Goal: Information Seeking & Learning: Get advice/opinions

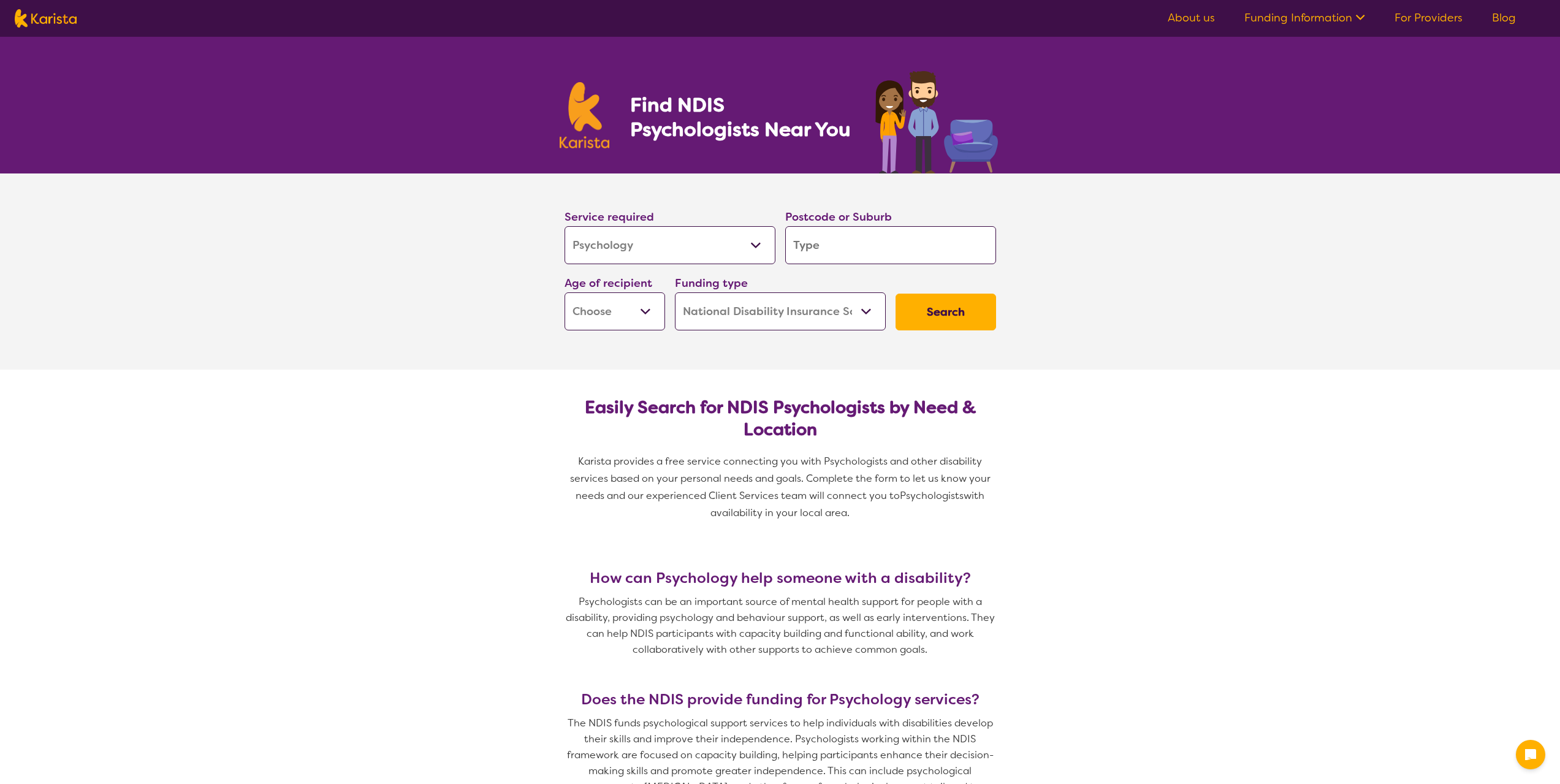
select select "Psychology"
select select "NDIS"
select select "Psychology"
select select "NDIS"
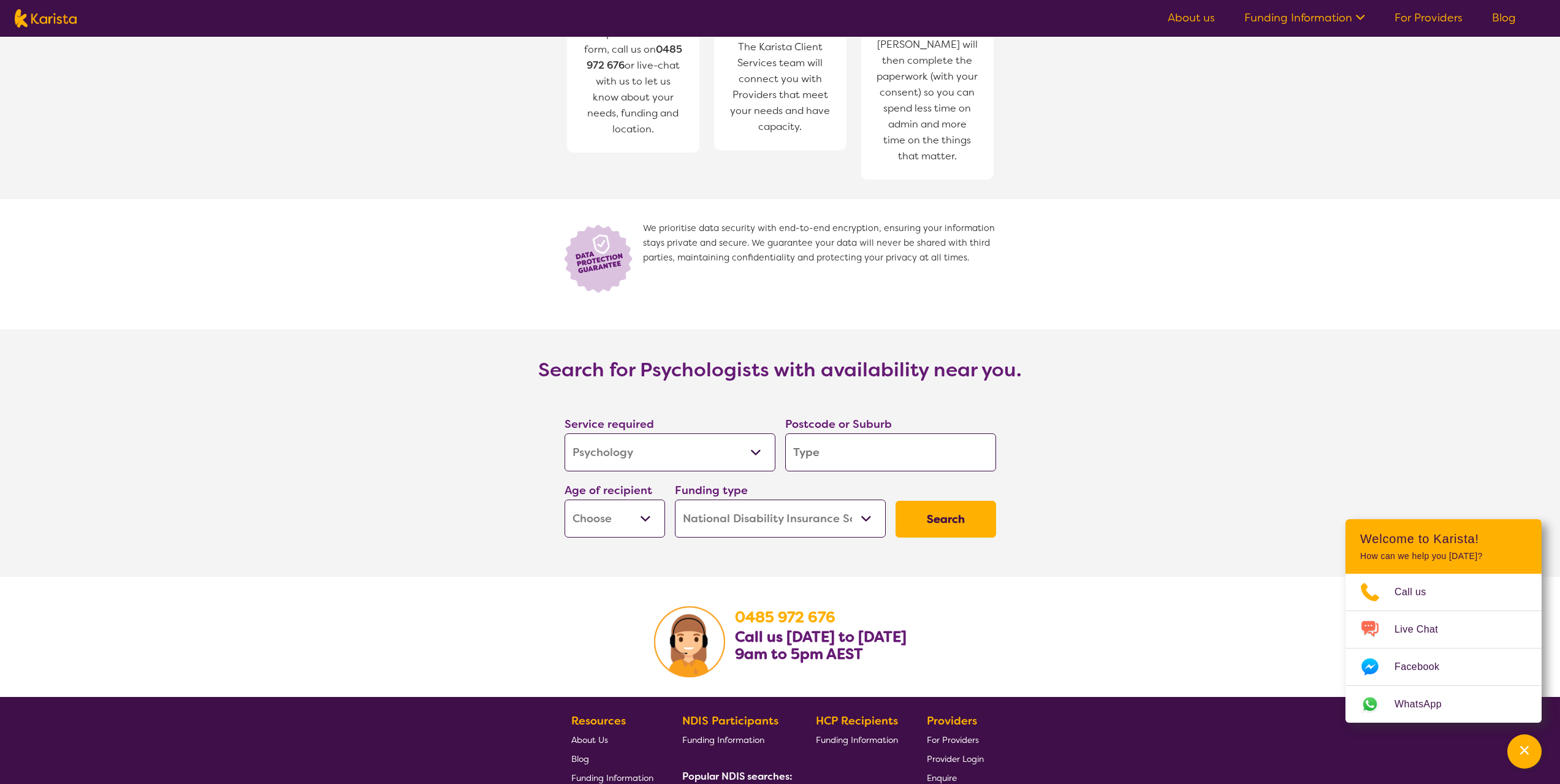
scroll to position [1593, 0]
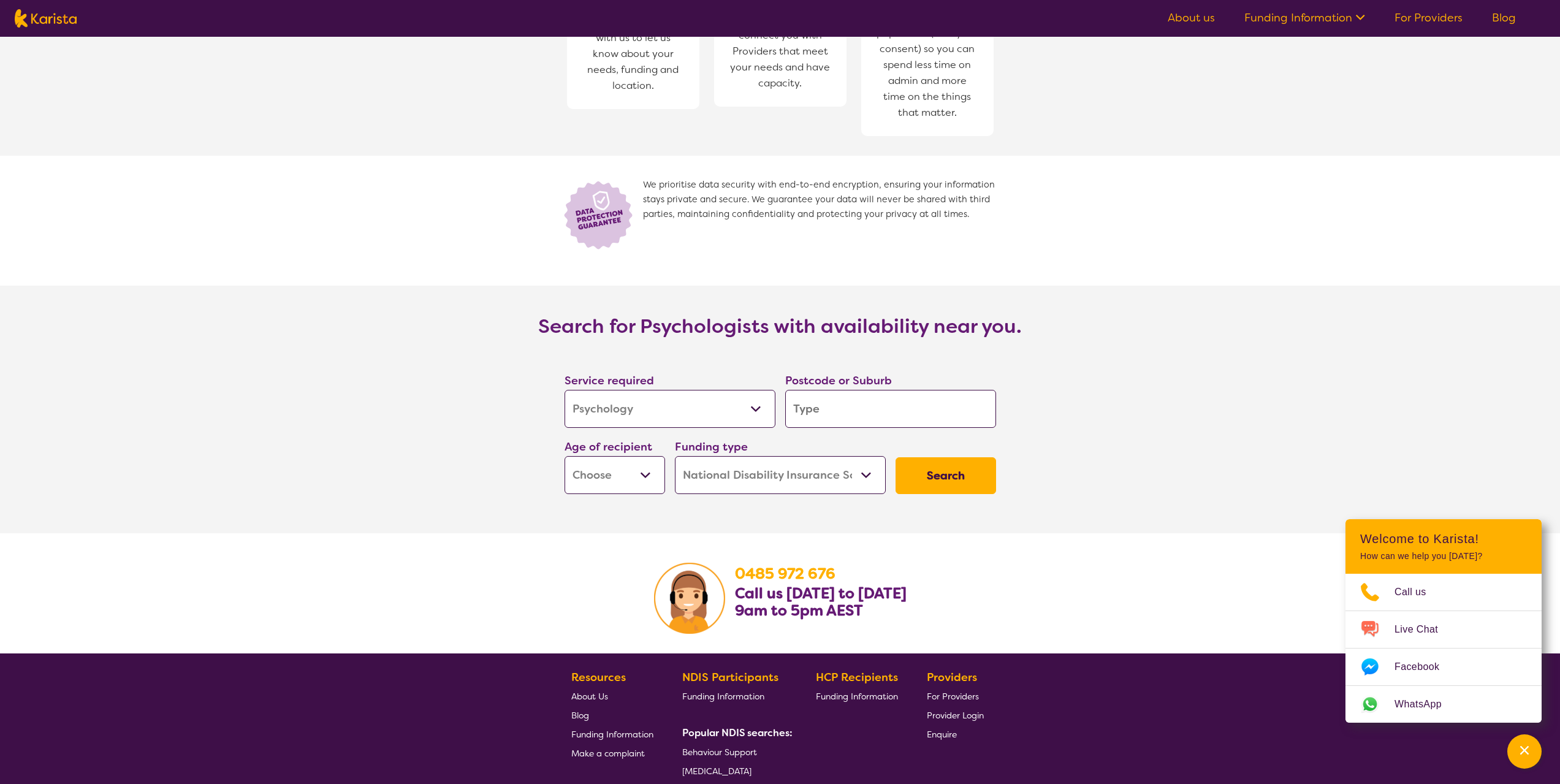
click at [848, 390] on input "search" at bounding box center [890, 409] width 211 height 38
type input "p"
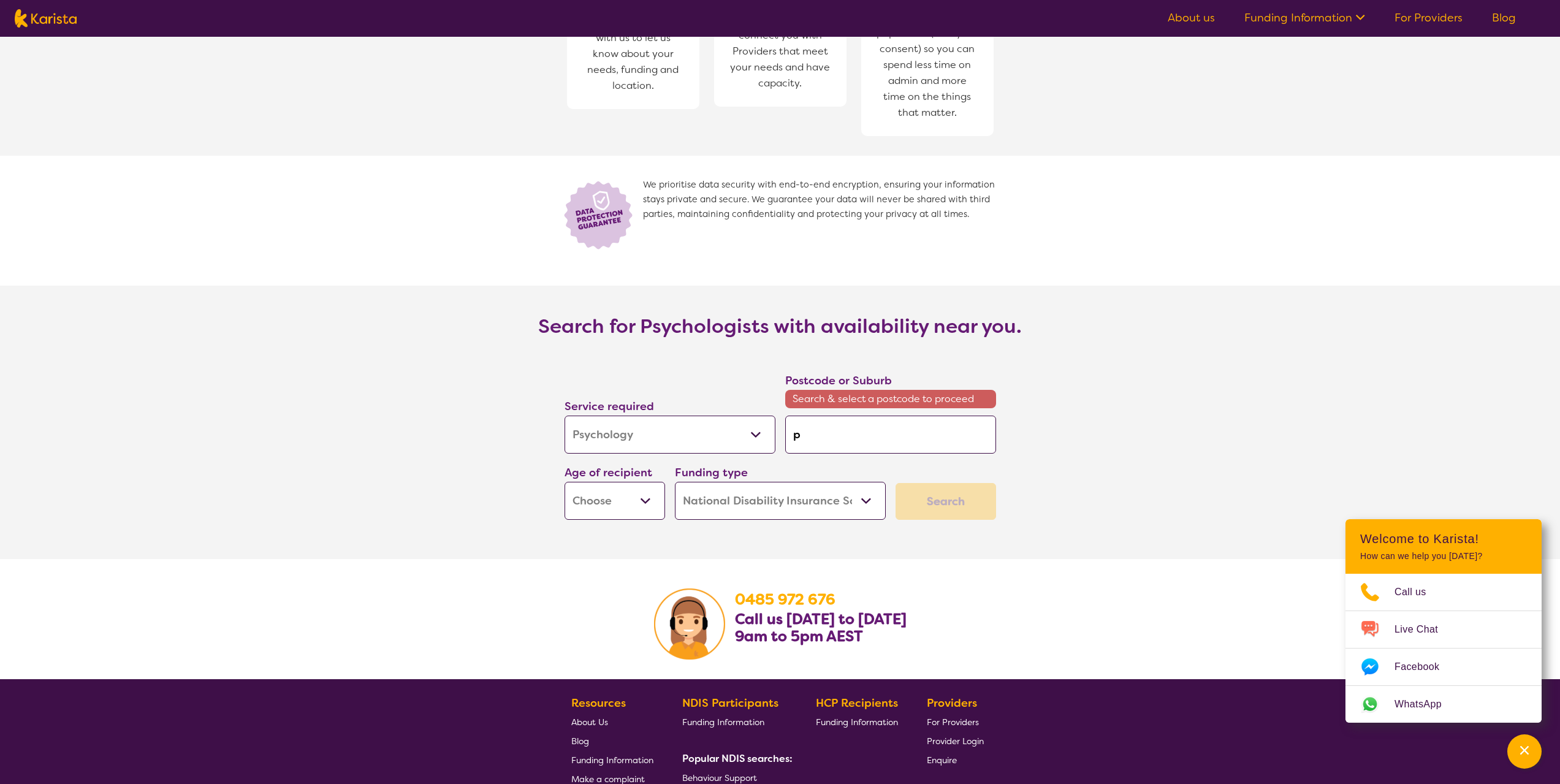
type input "po"
type input "poi"
type input "poin"
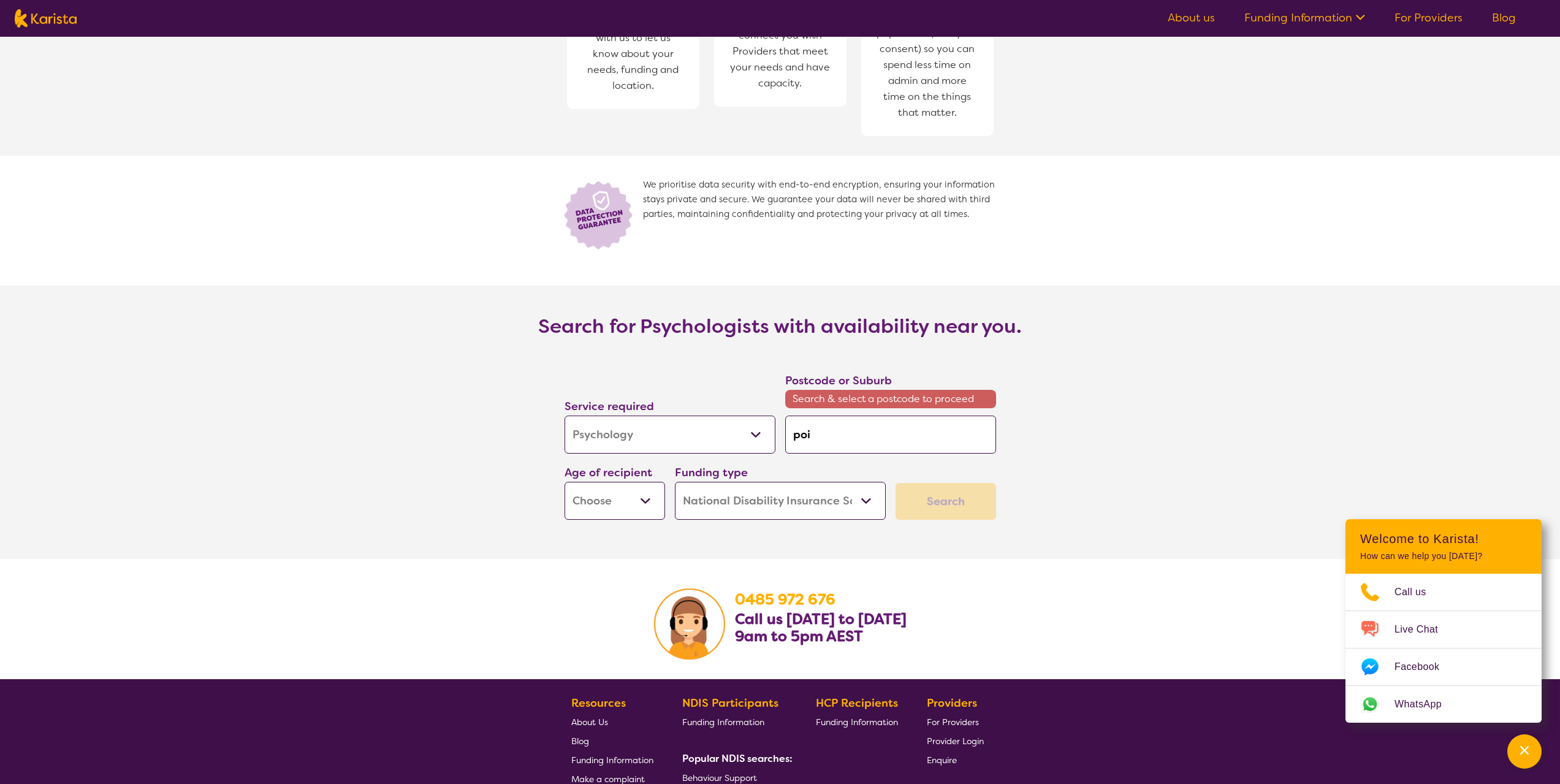
type input "poin"
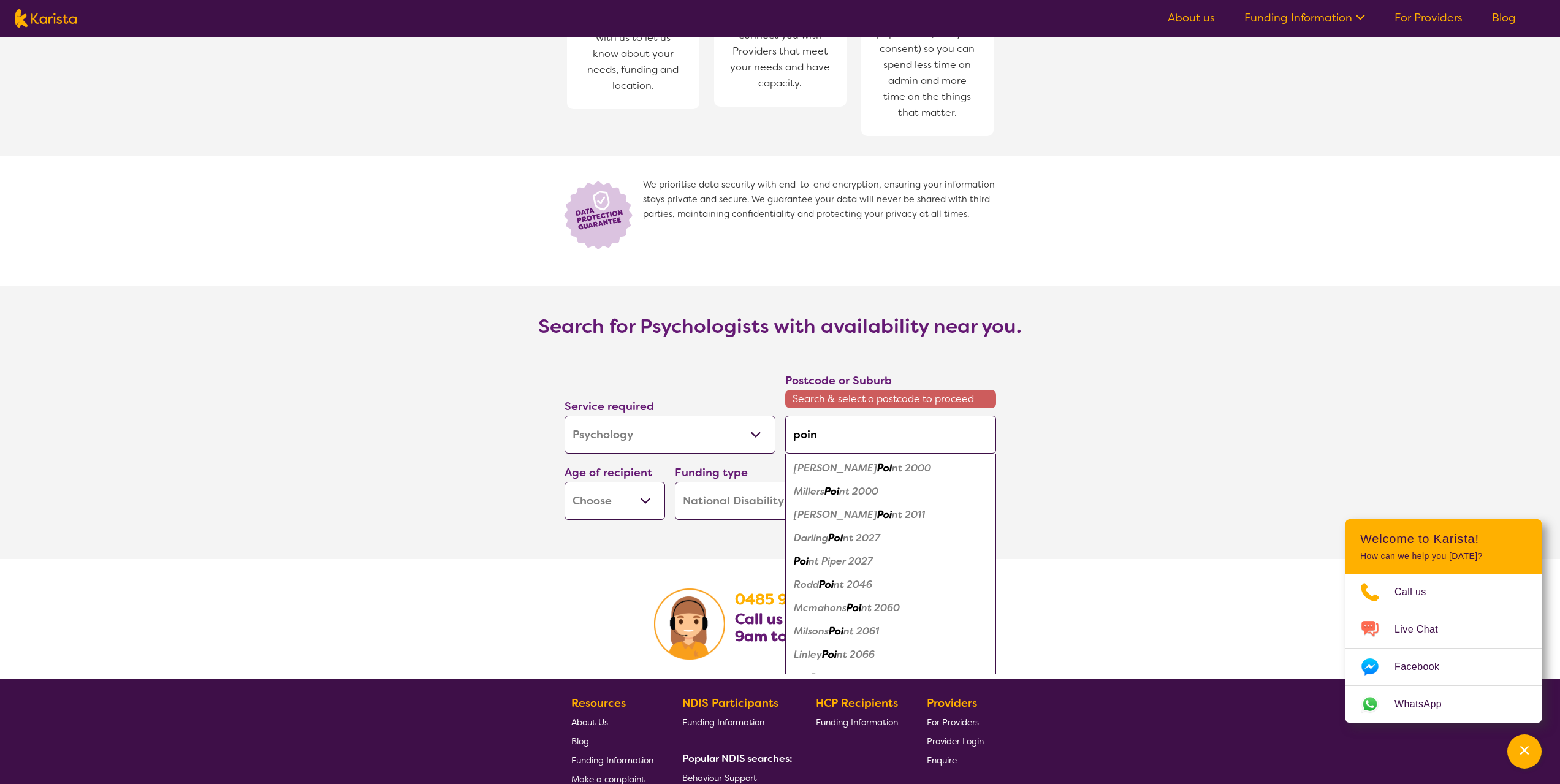
type input "point"
type input "point c"
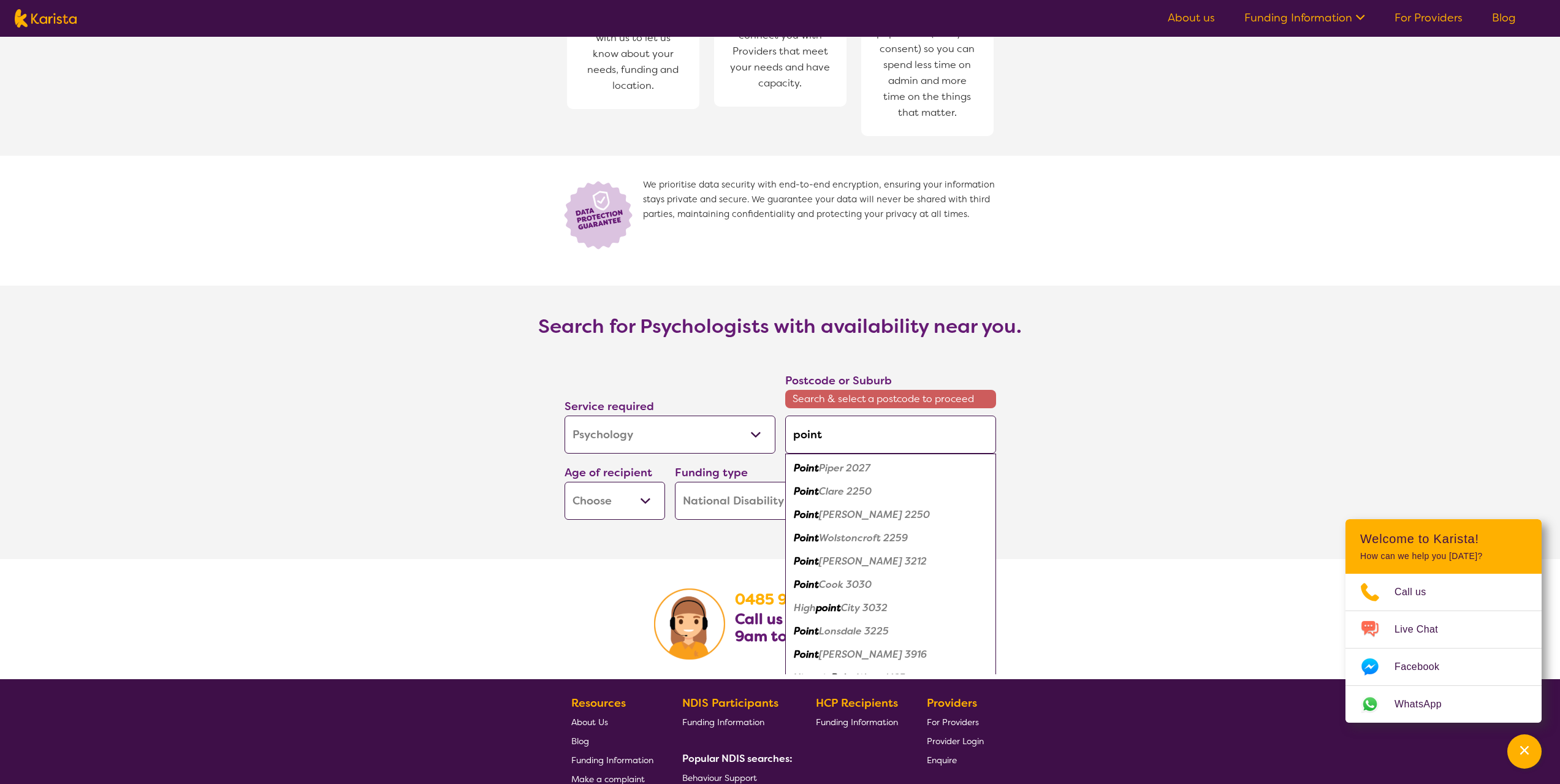
type input "point c"
type input "point co"
type input "point coo"
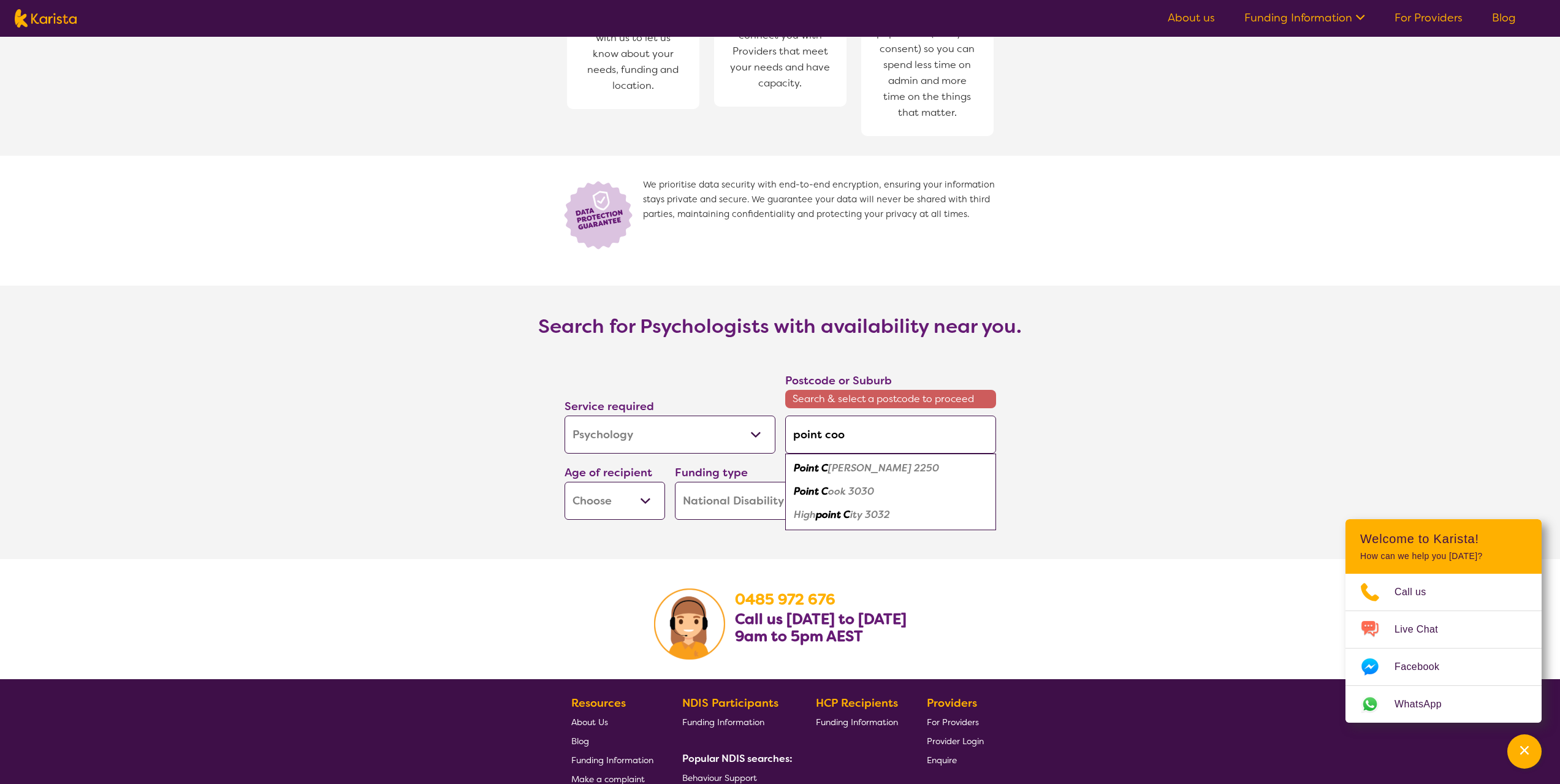
type input "point cook"
click at [887, 457] on div "Point Cook 3030" at bounding box center [890, 469] width 199 height 24
type input "3030"
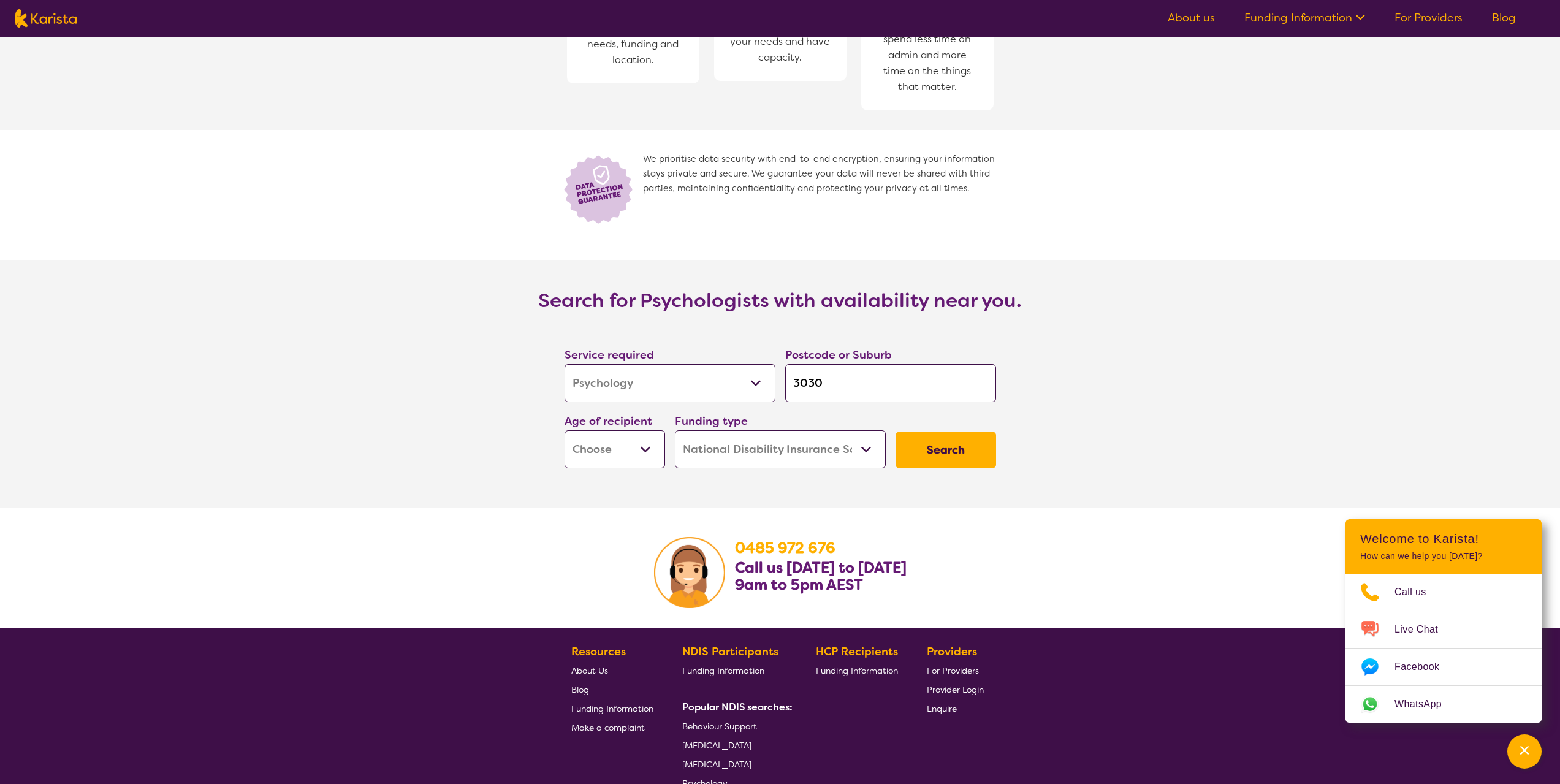
scroll to position [1593, 0]
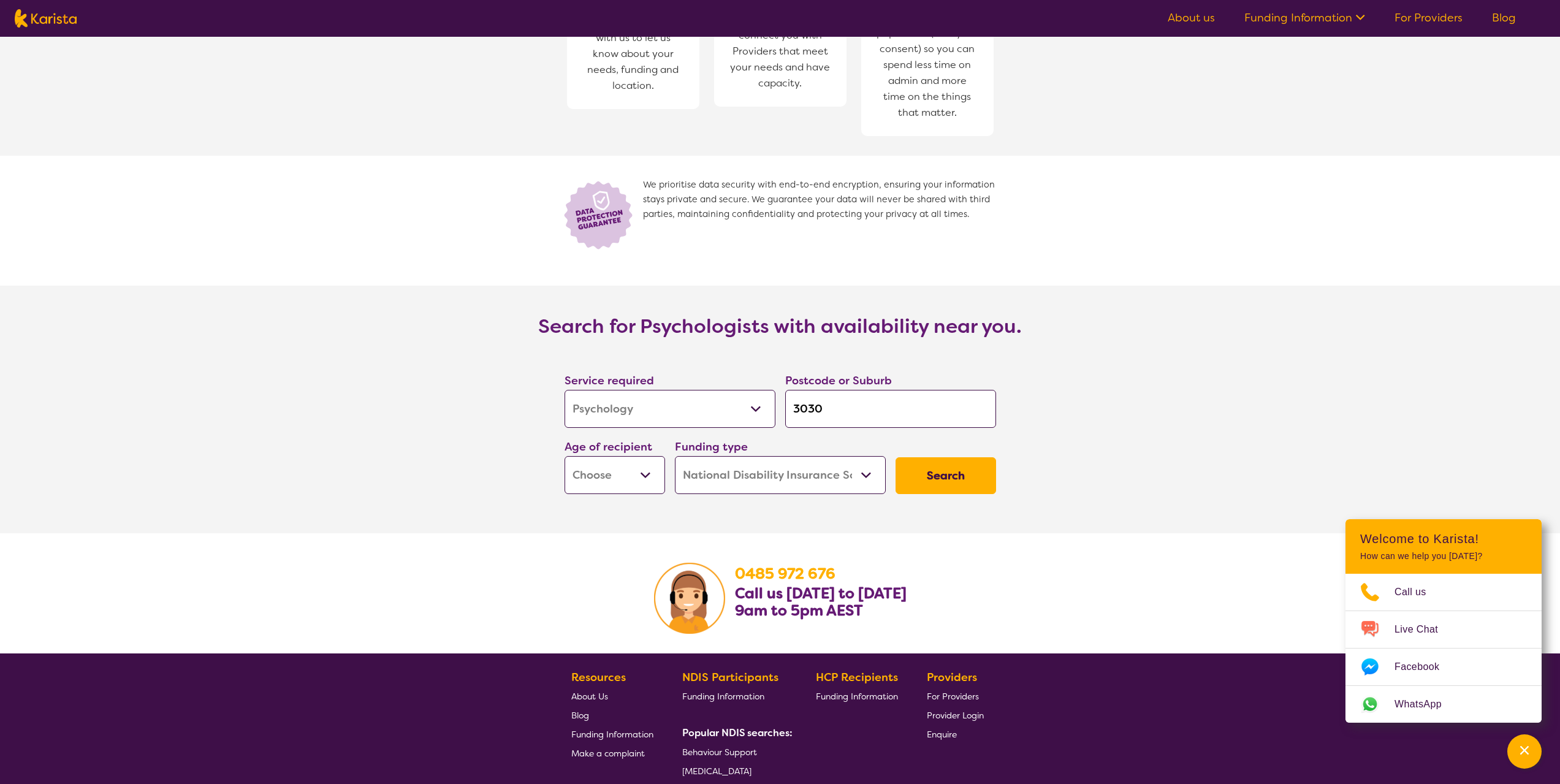
click at [651, 464] on select "Early Childhood - 0 to 9 Child - 10 to 11 Adolescent - 12 to 17 Adult - 18 to 6…" at bounding box center [615, 475] width 101 height 38
select select "AS"
click at [565, 456] on select "Early Childhood - 0 to 9 Child - 10 to 11 Adolescent - 12 to 17 Adult - 18 to 6…" at bounding box center [615, 475] width 101 height 38
select select "AS"
click at [949, 457] on button "Search" at bounding box center [945, 475] width 101 height 37
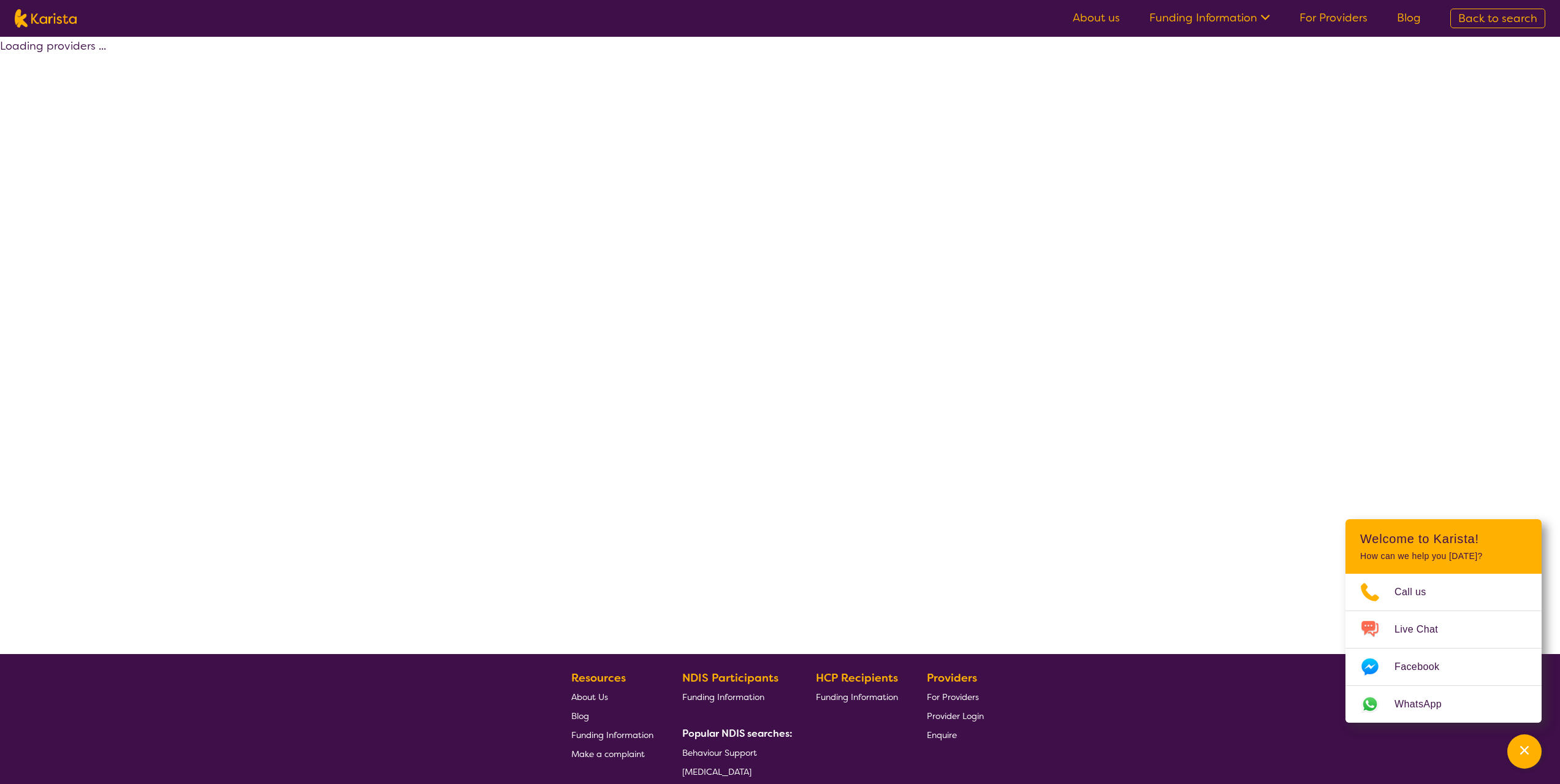
select select "by_score"
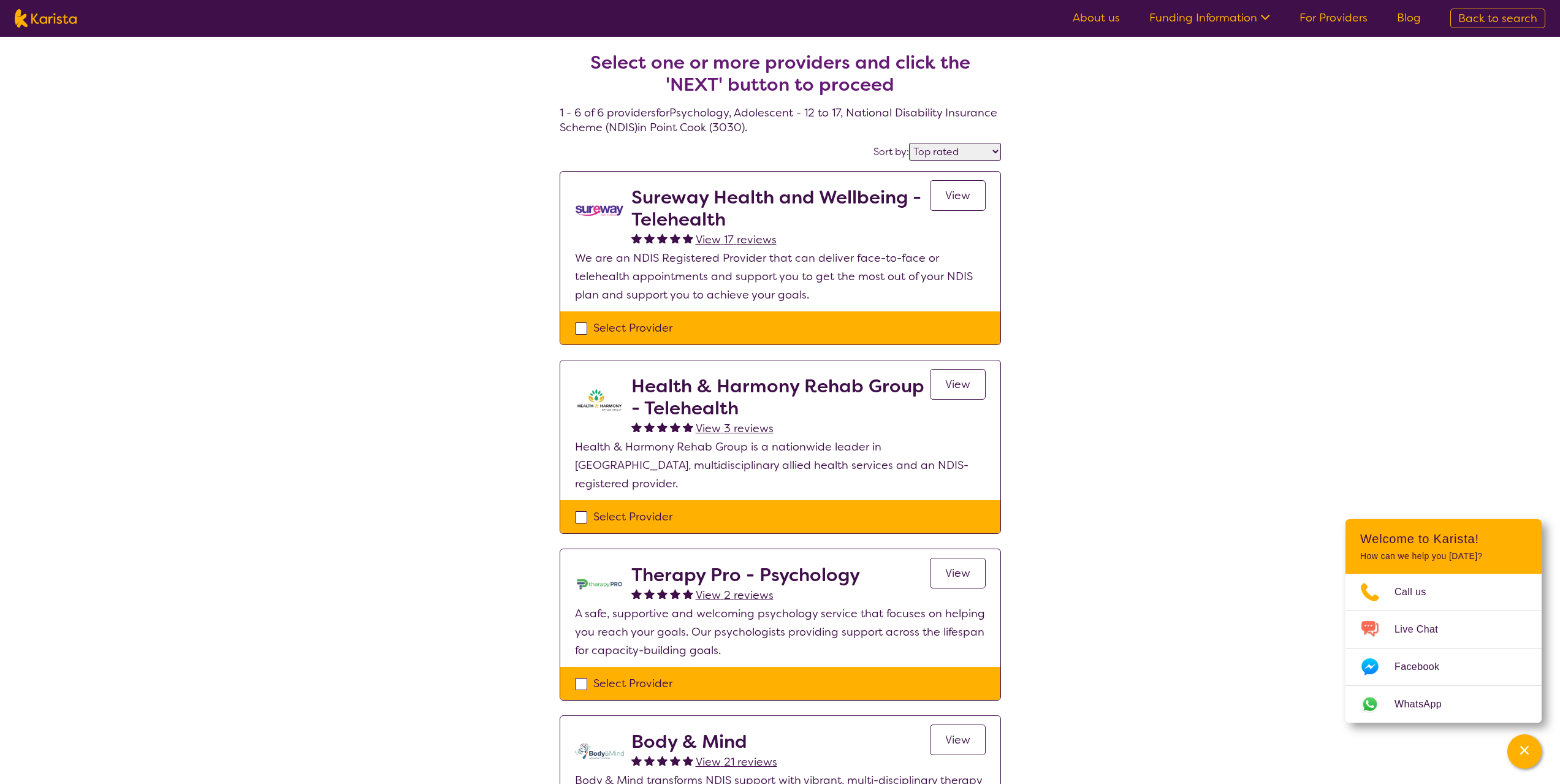
click at [756, 237] on span "View 17 reviews" at bounding box center [735, 239] width 81 height 15
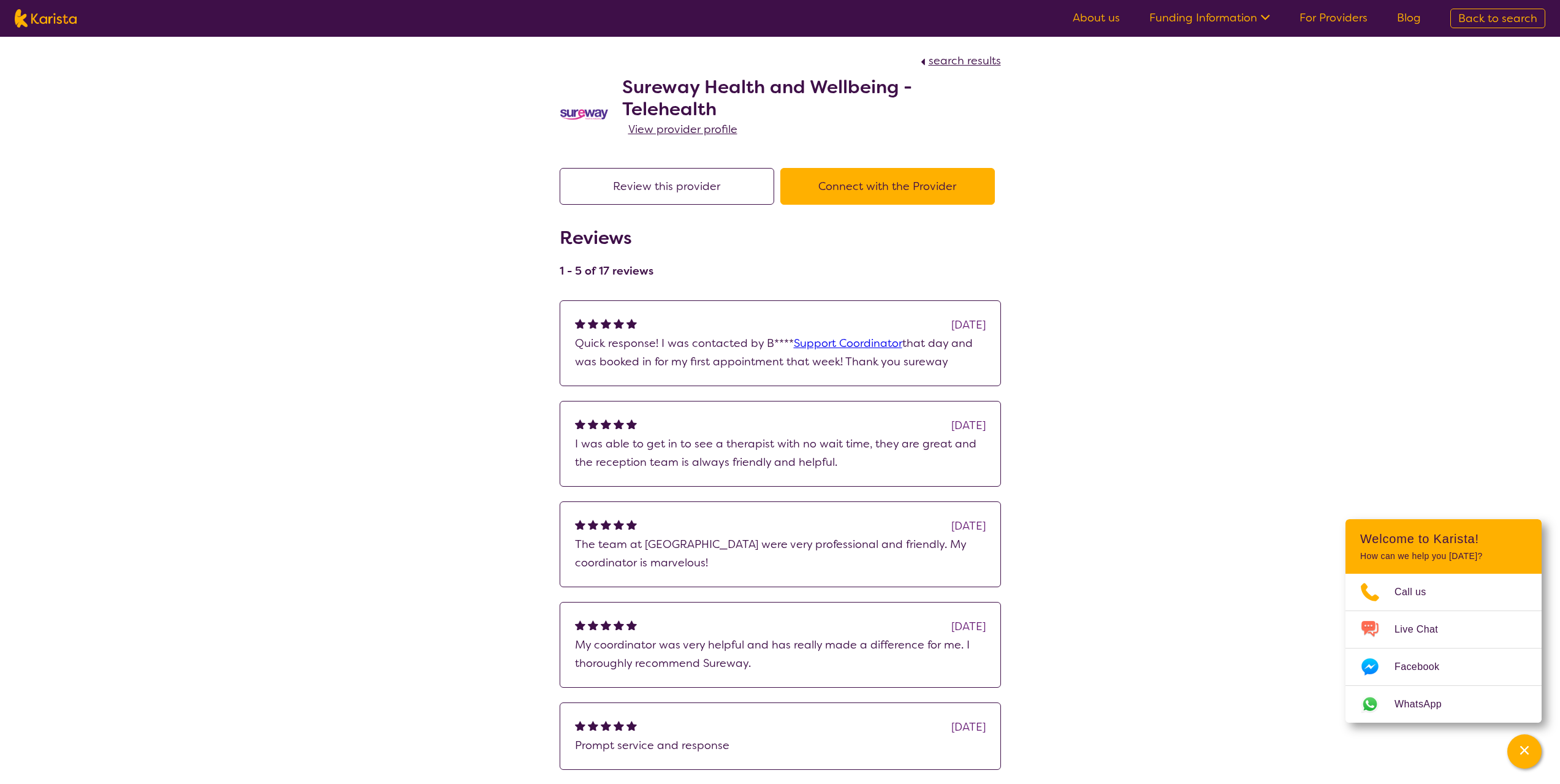
select select "by_score"
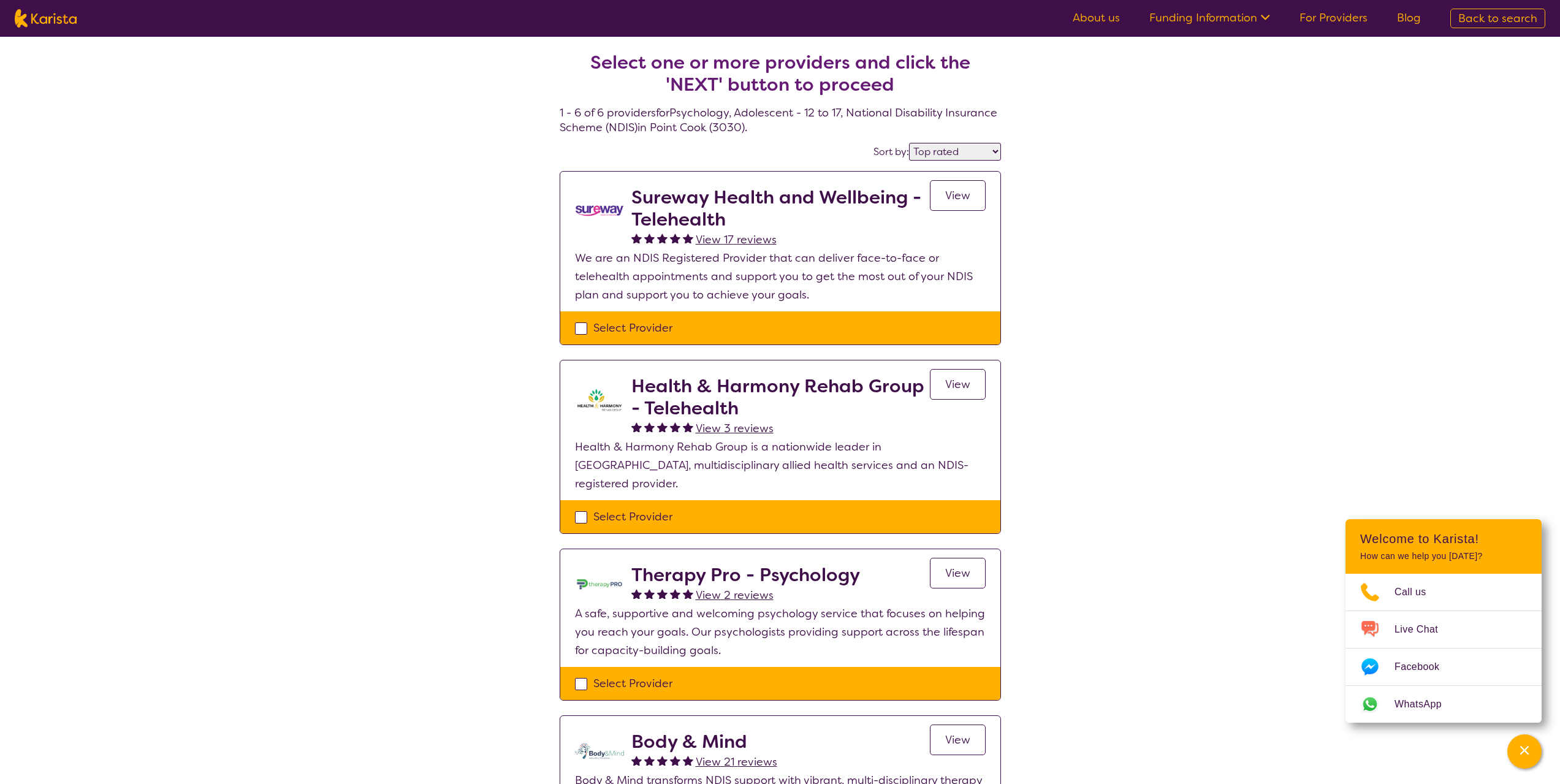
click at [953, 192] on span "View" at bounding box center [958, 196] width 25 height 15
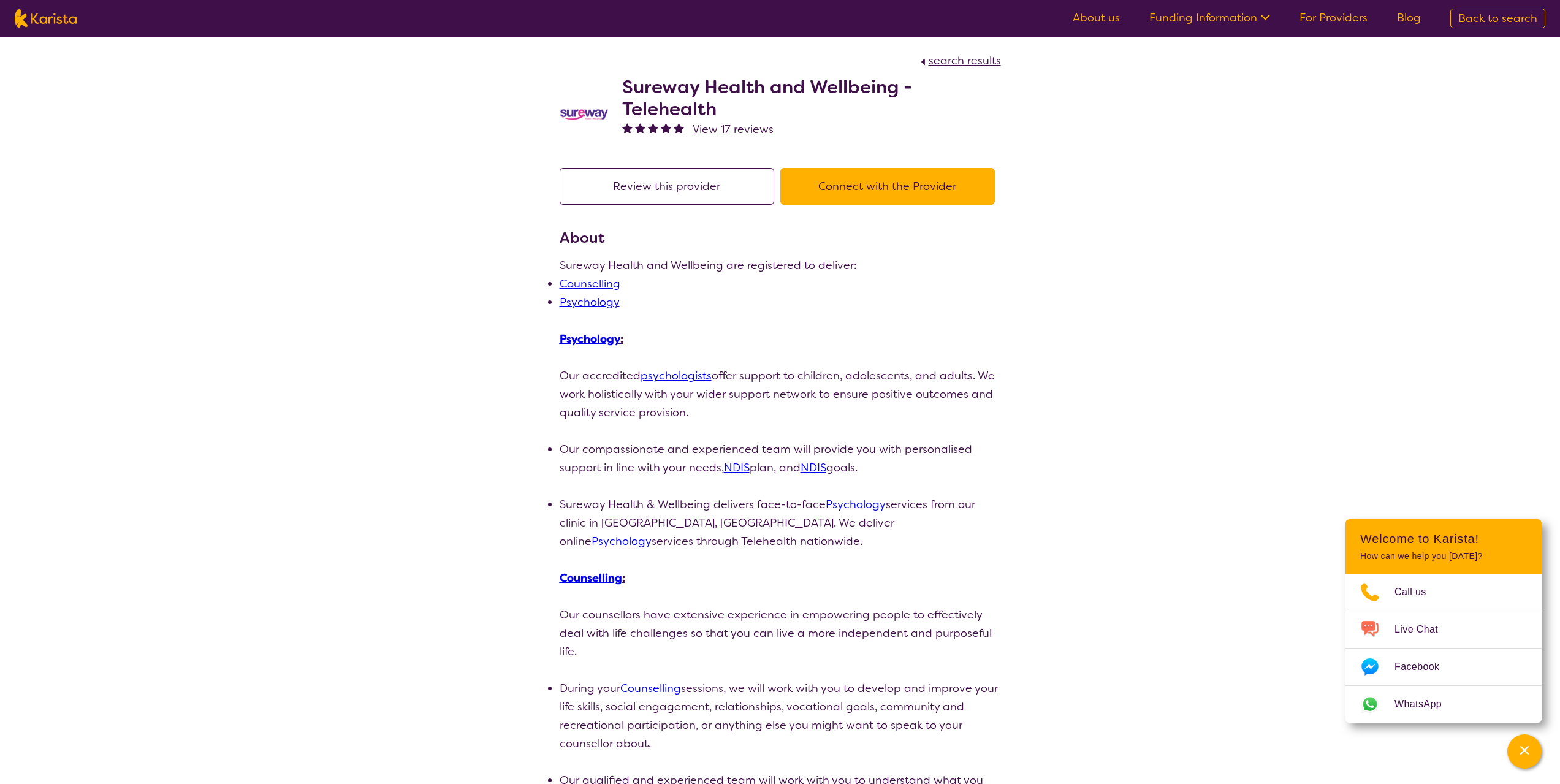
click at [872, 182] on button "Connect with the Provider" at bounding box center [887, 186] width 215 height 37
select select "by_score"
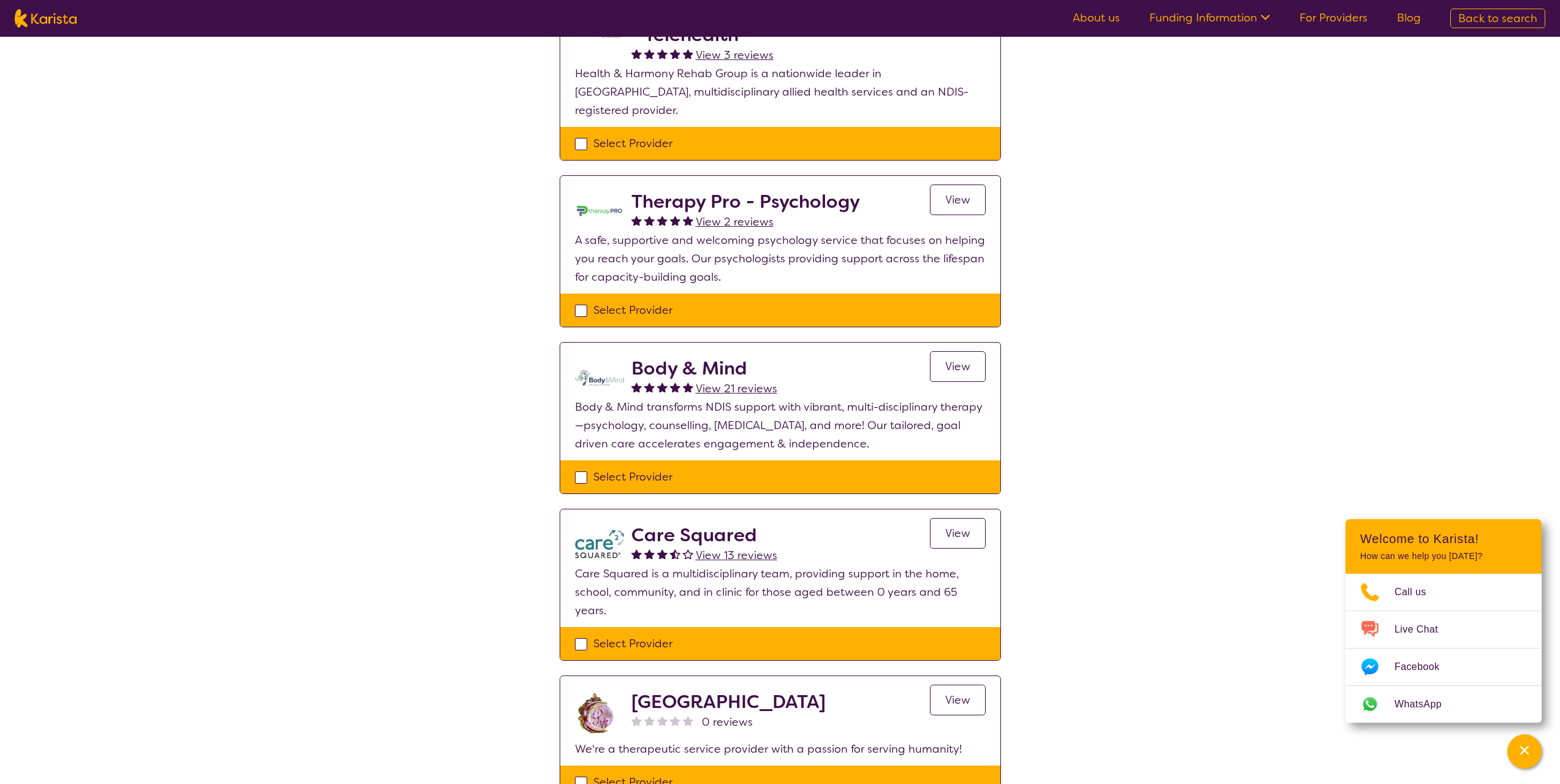
scroll to position [490, 0]
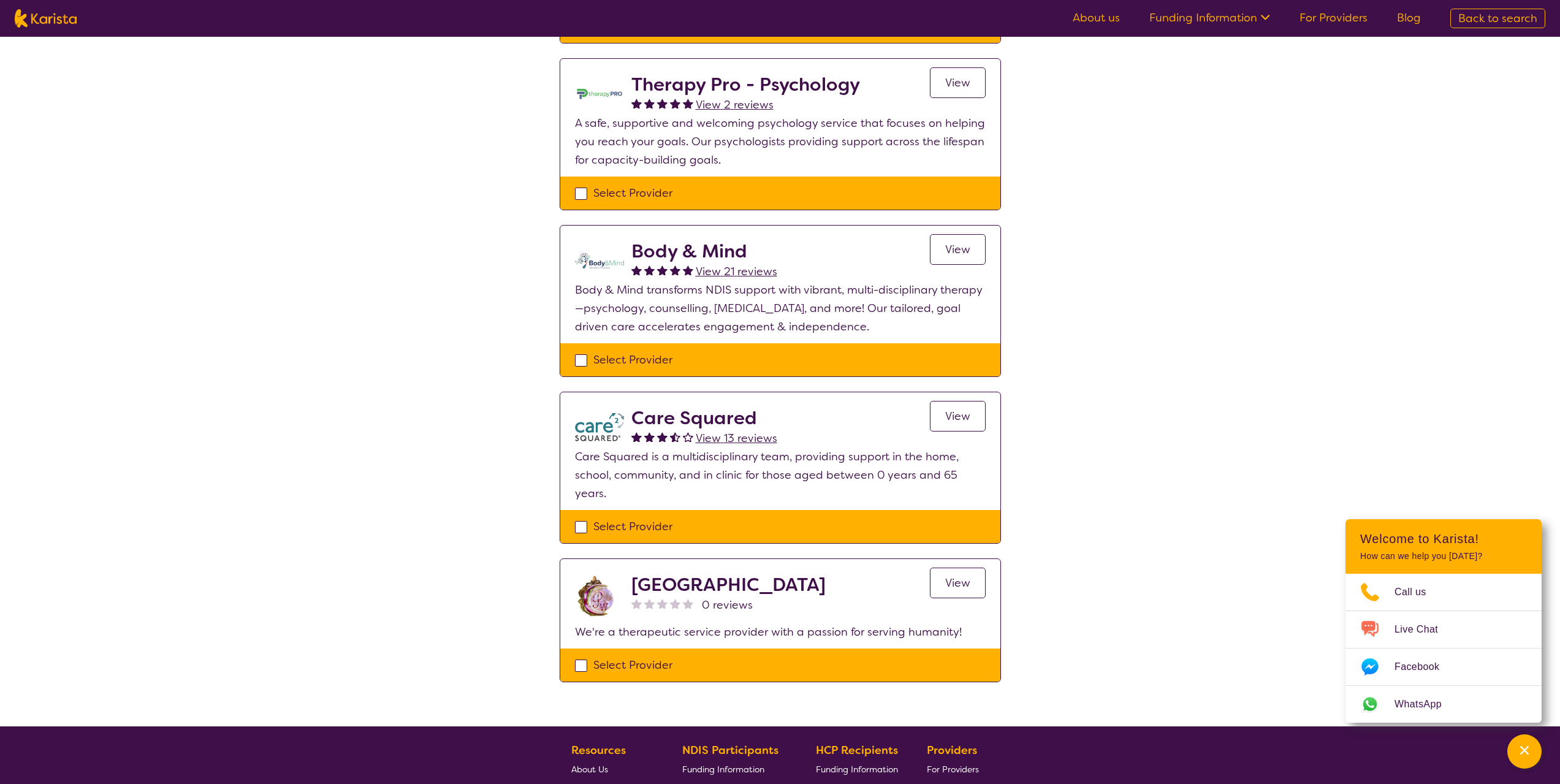
click at [954, 242] on span "View" at bounding box center [958, 249] width 25 height 15
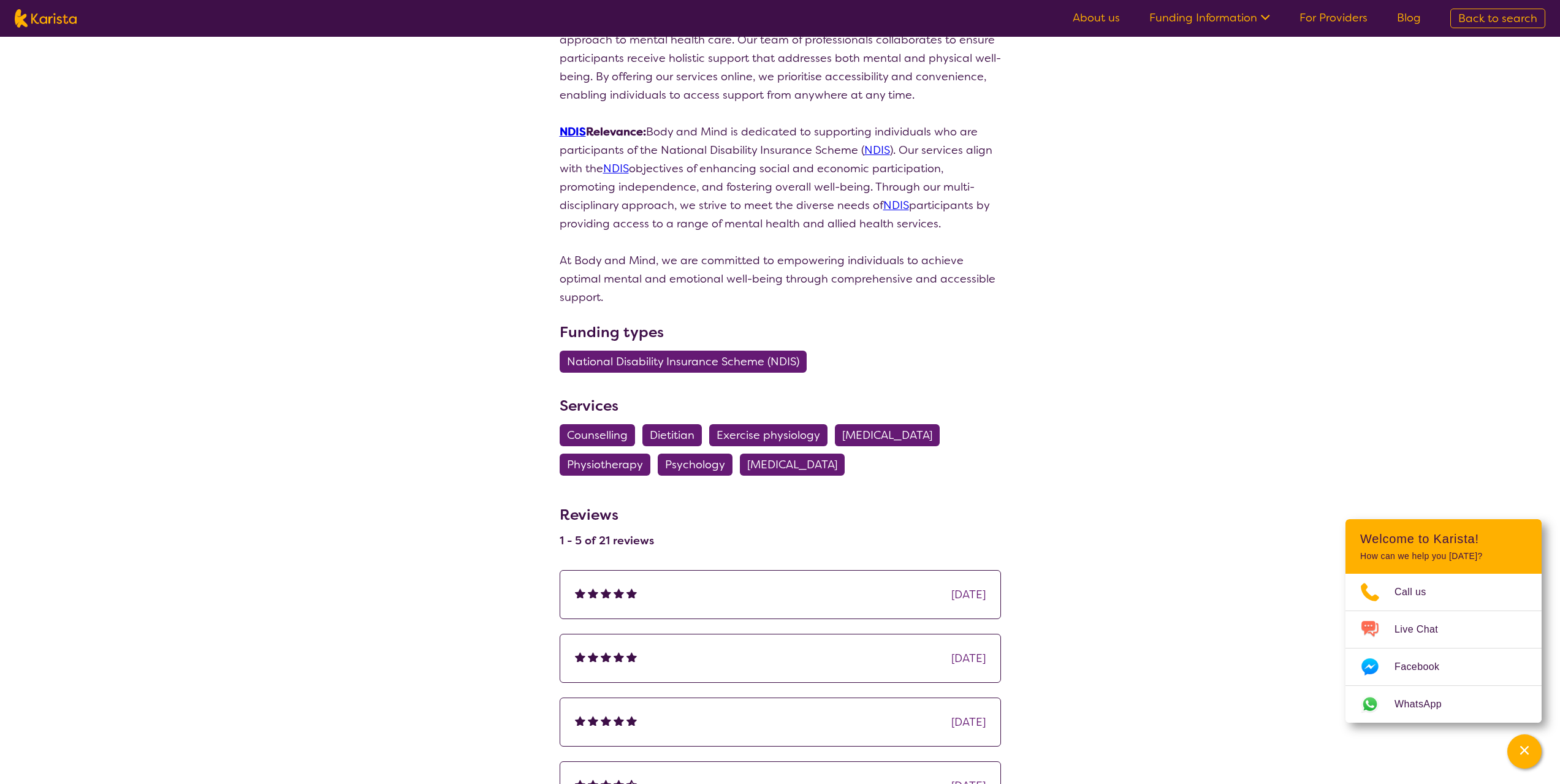
scroll to position [1103, 0]
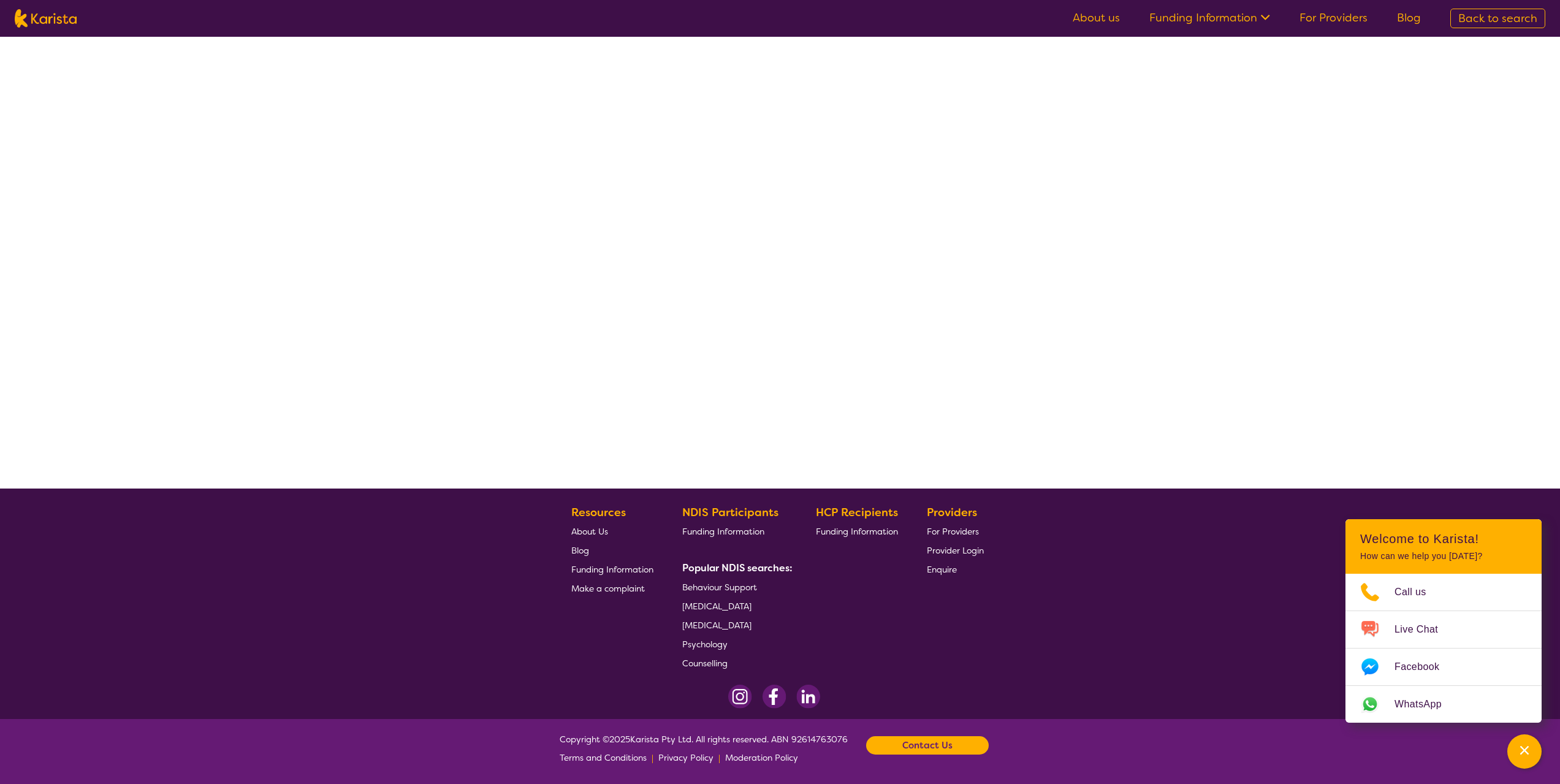
select select "by_score"
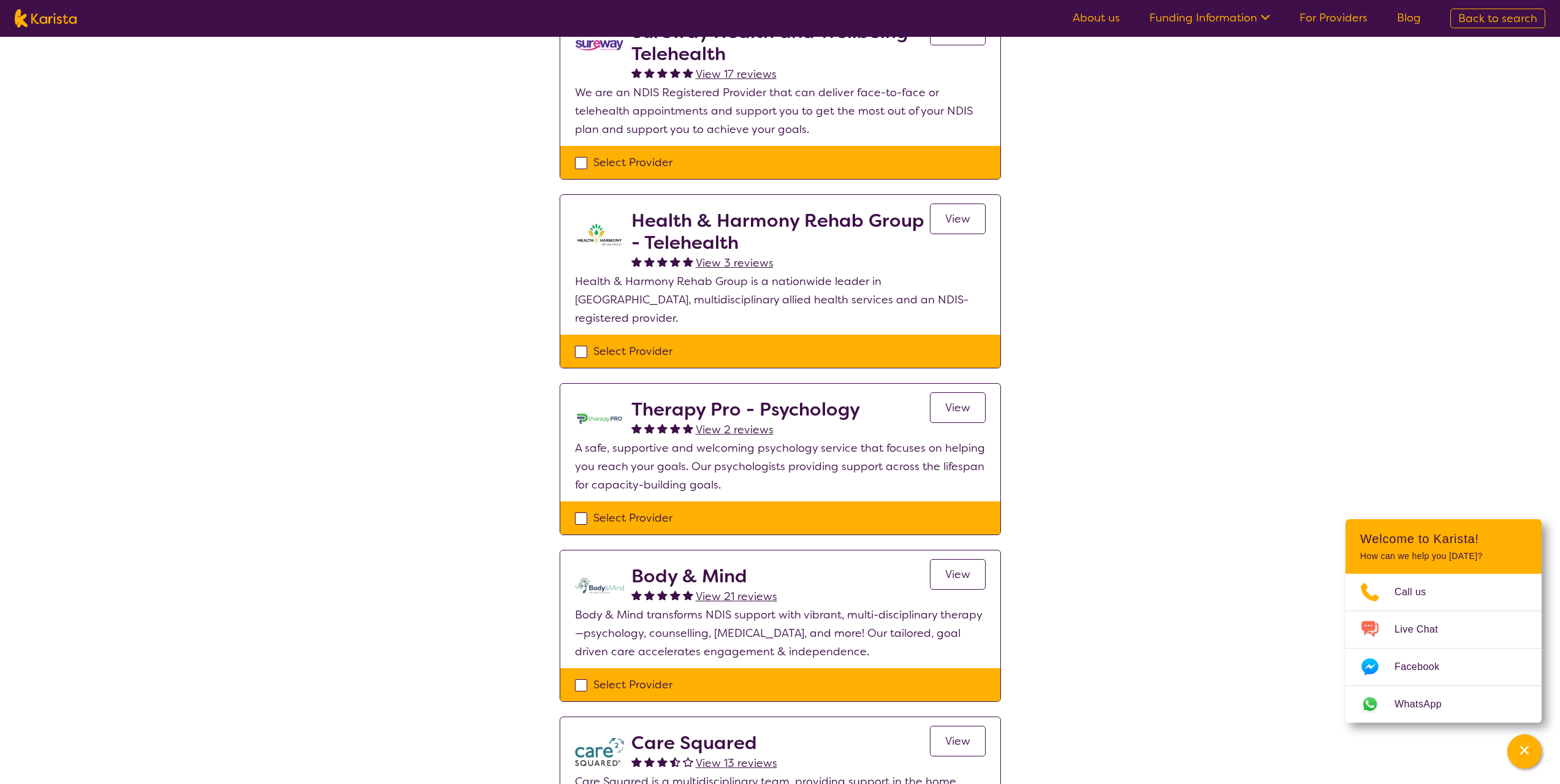
select select "Psychology"
select select "AS"
select select "NDIS"
select select "Psychology"
select select "AS"
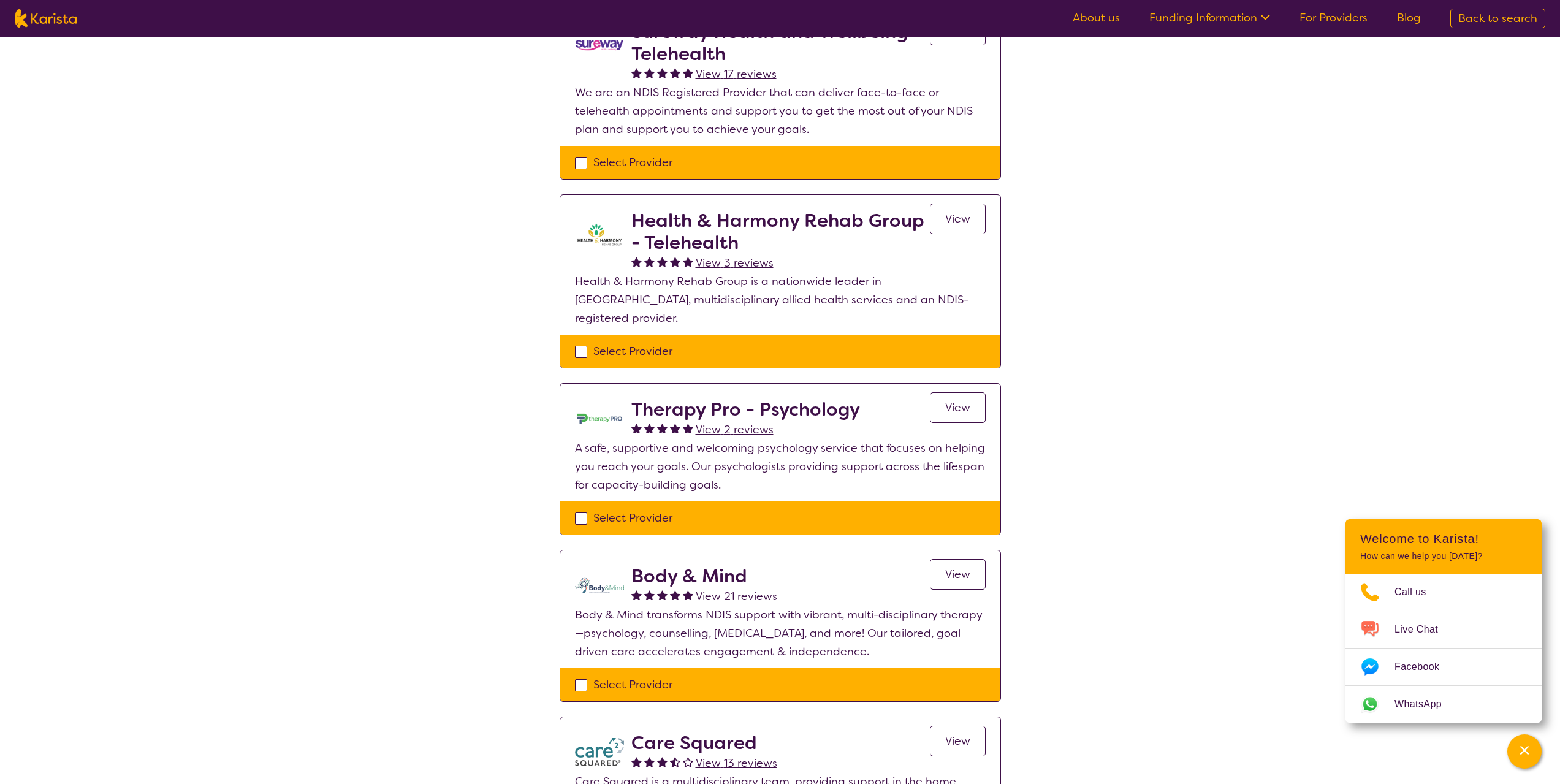
select select "NDIS"
